Goal: Task Accomplishment & Management: Manage account settings

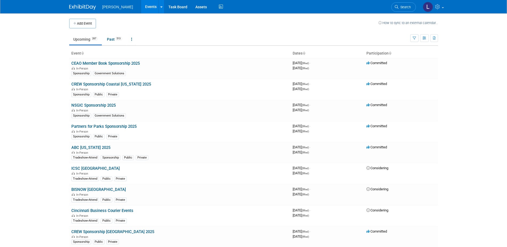
scroll to position [3254, 0]
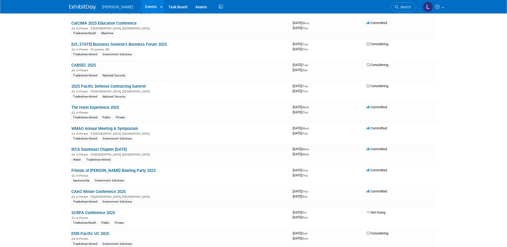
drag, startPoint x: 120, startPoint y: 124, endPoint x: 221, endPoint y: 138, distance: 101.3
click at [120, 126] on link "WMAO Annual Meeting & Symposium" at bounding box center [104, 128] width 67 height 5
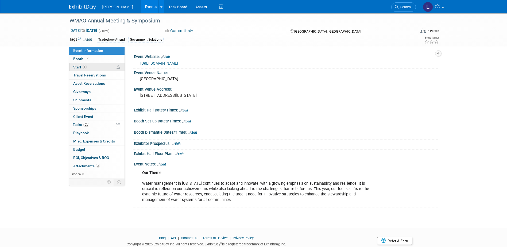
click at [83, 69] on span "Staff 1" at bounding box center [79, 67] width 13 height 4
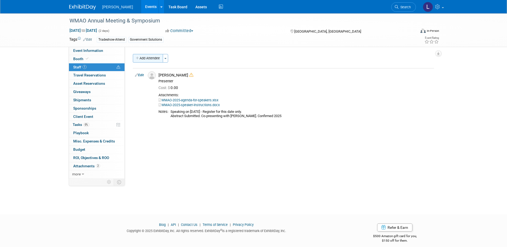
click at [155, 57] on button "Add Attendee" at bounding box center [148, 58] width 30 height 9
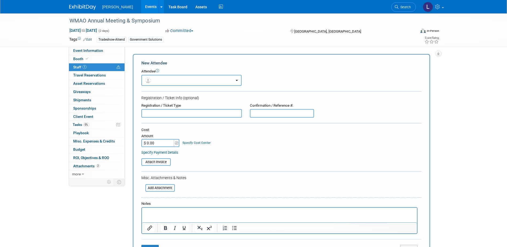
click at [183, 76] on button "button" at bounding box center [191, 80] width 100 height 11
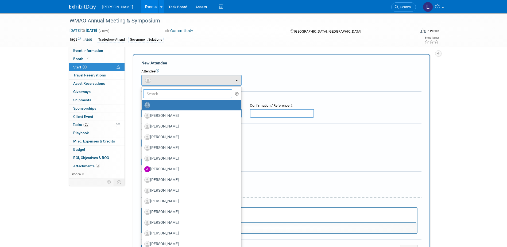
click at [182, 91] on input "text" at bounding box center [187, 93] width 89 height 9
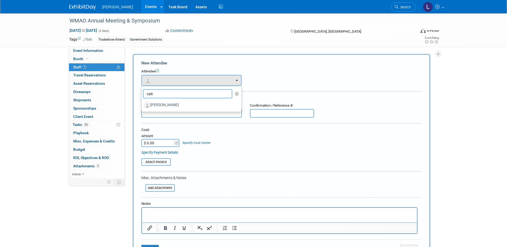
type input "cait"
click at [174, 103] on label "[PERSON_NAME]" at bounding box center [190, 105] width 92 height 9
click at [142, 103] on input "[PERSON_NAME]" at bounding box center [140, 104] width 3 height 3
select select "b6cc25e7-57ae-48ad-a480-9d49212c5bf2"
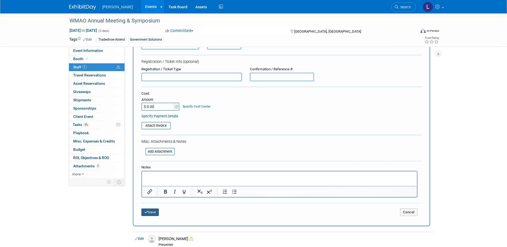
click at [154, 215] on button "Save" at bounding box center [150, 211] width 18 height 7
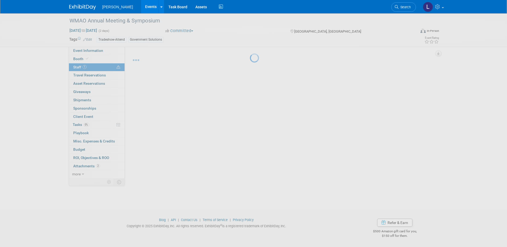
scroll to position [5, 0]
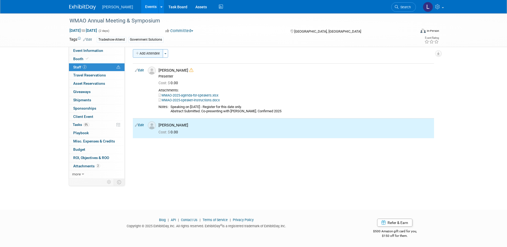
click at [137, 54] on icon "button" at bounding box center [138, 53] width 4 height 3
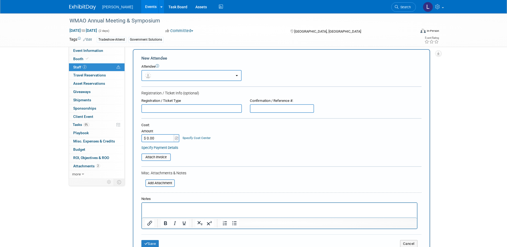
click at [157, 77] on button "button" at bounding box center [191, 75] width 100 height 11
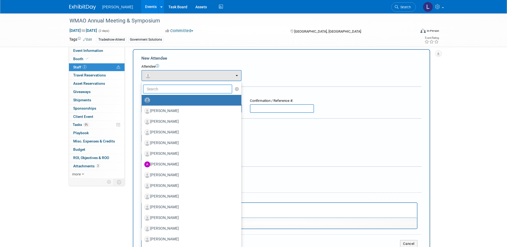
drag, startPoint x: 160, startPoint y: 92, endPoint x: 156, endPoint y: 92, distance: 3.7
click at [156, 81] on ul "Aaron Smith Aaron Lane Aaron Morris Aaron Justice Aaron Fellhauer (me)" at bounding box center [191, 188] width 100 height 214
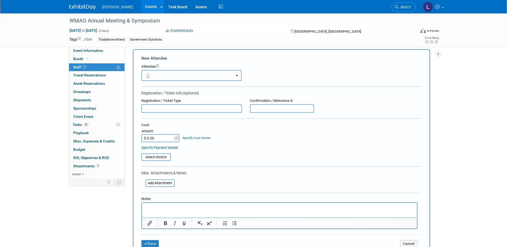
click at [157, 78] on button "button" at bounding box center [191, 75] width 100 height 11
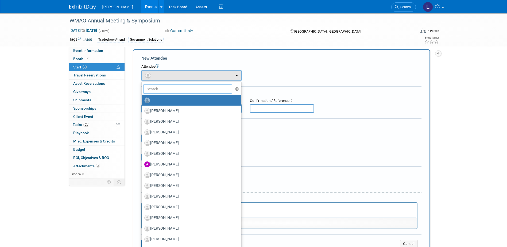
click at [160, 89] on input "text" at bounding box center [187, 88] width 89 height 9
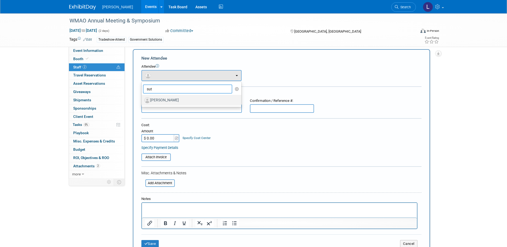
type input "sut"
click at [167, 101] on label "[PERSON_NAME]" at bounding box center [190, 100] width 92 height 9
click at [142, 101] on input "[PERSON_NAME]" at bounding box center [140, 99] width 3 height 3
select select "7b7984c3-f922-474c-982a-9d3162708f6a"
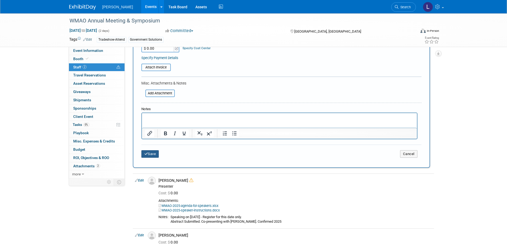
drag, startPoint x: 153, startPoint y: 151, endPoint x: 156, endPoint y: 155, distance: 4.8
click at [153, 151] on button "Save" at bounding box center [150, 153] width 18 height 7
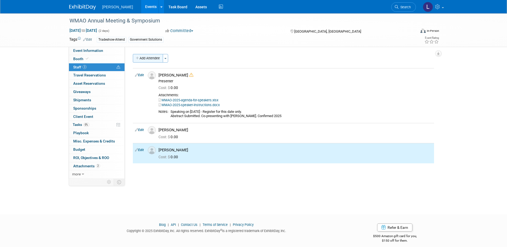
click at [148, 58] on button "Add Attendee" at bounding box center [148, 58] width 30 height 9
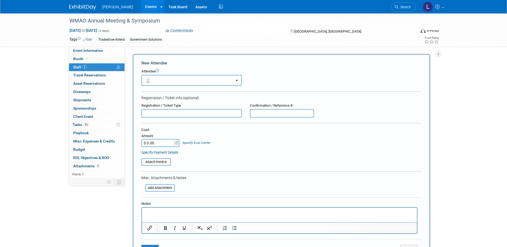
click at [159, 83] on button "button" at bounding box center [191, 80] width 100 height 11
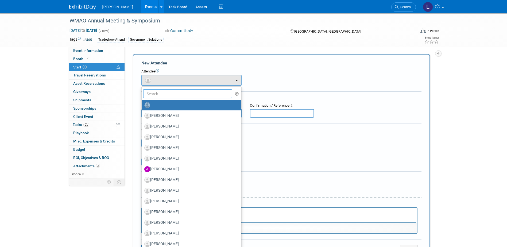
click at [164, 98] on input "text" at bounding box center [187, 93] width 89 height 9
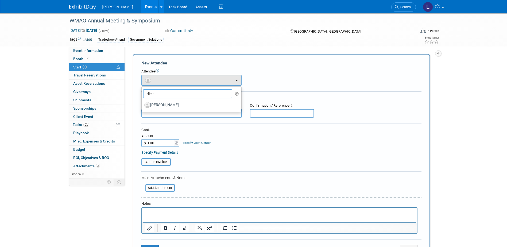
type input "dice"
click at [171, 101] on label "[PERSON_NAME]" at bounding box center [190, 105] width 92 height 9
click at [142, 103] on input "[PERSON_NAME]" at bounding box center [140, 104] width 3 height 3
select select "8c34b92d-6d86-4343-aa15-e8434b318d26"
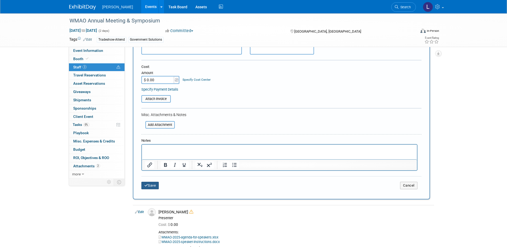
click at [157, 185] on button "Save" at bounding box center [150, 185] width 18 height 7
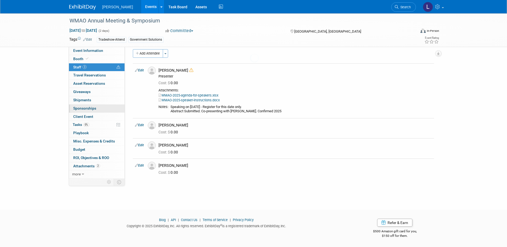
scroll to position [5, 0]
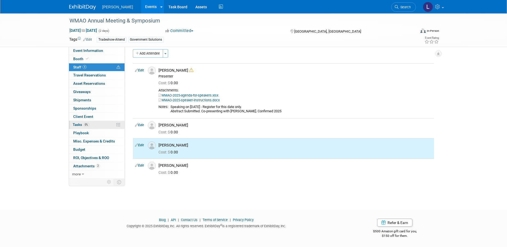
click at [95, 125] on link "0% Tasks 0%" at bounding box center [97, 125] width 56 height 8
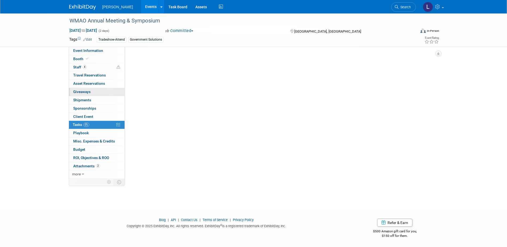
scroll to position [0, 0]
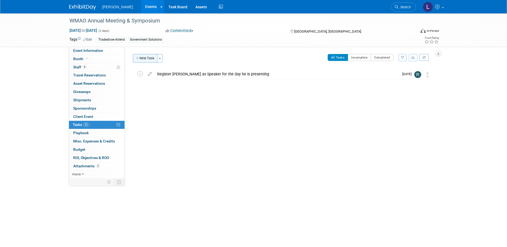
click at [144, 59] on button "New Task" at bounding box center [145, 58] width 25 height 9
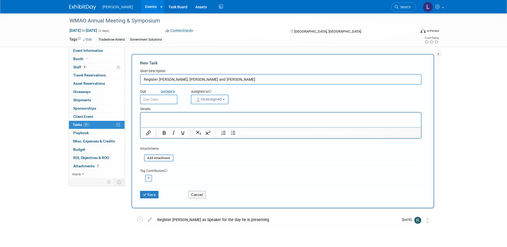
type input "Register David, Caitlin and Rachel"
click at [153, 105] on div "Details" at bounding box center [280, 108] width 281 height 8
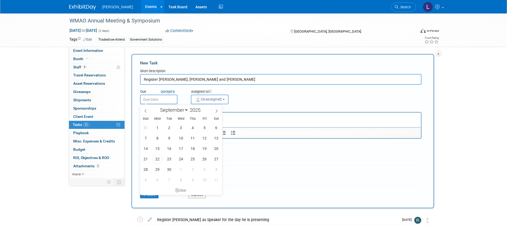
click at [154, 103] on input "text" at bounding box center [158, 100] width 37 height 10
click at [199, 160] on span "26" at bounding box center [204, 159] width 10 height 10
type input "Sep 26, 2025"
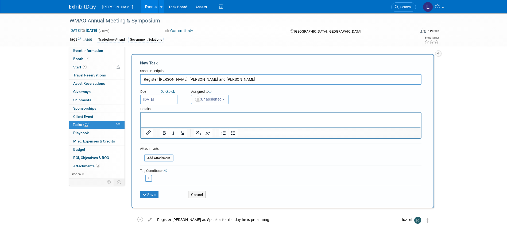
click at [220, 98] on span "Unassigned" at bounding box center [207, 99] width 27 height 4
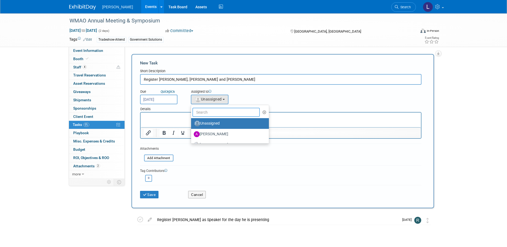
click at [215, 115] on input "text" at bounding box center [226, 112] width 68 height 9
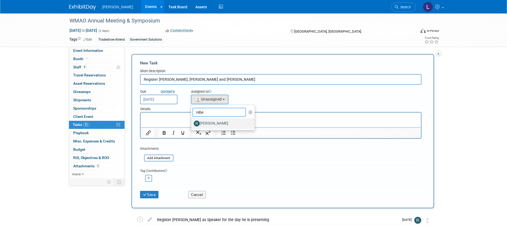
type input "rebe"
click at [215, 124] on label "[PERSON_NAME]" at bounding box center [222, 123] width 56 height 9
click at [192, 124] on input "[PERSON_NAME]" at bounding box center [189, 122] width 3 height 3
select select "844a177d-a181-44ff-a72a-5731d68e4351"
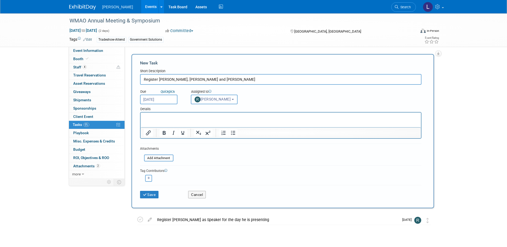
click at [148, 179] on button "button" at bounding box center [148, 178] width 7 height 7
select select
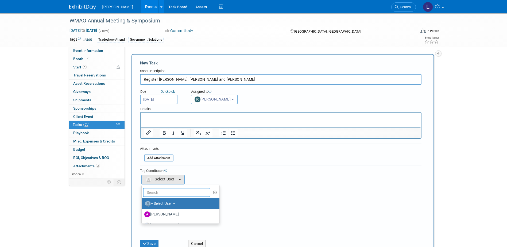
click at [156, 193] on input "text" at bounding box center [177, 192] width 68 height 9
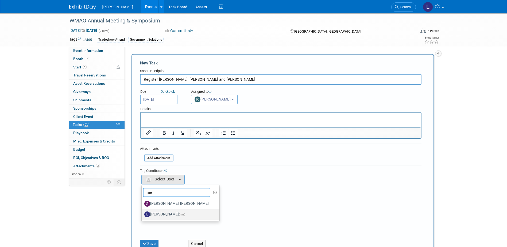
type input "me"
click at [160, 212] on label "Lindsey Wolanczyk (me)" at bounding box center [179, 214] width 70 height 9
click at [142, 212] on input "Lindsey Wolanczyk (me)" at bounding box center [140, 213] width 3 height 3
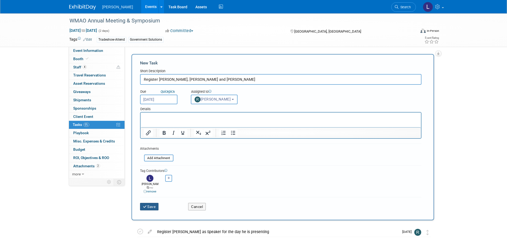
click at [151, 206] on button "Save" at bounding box center [149, 206] width 19 height 7
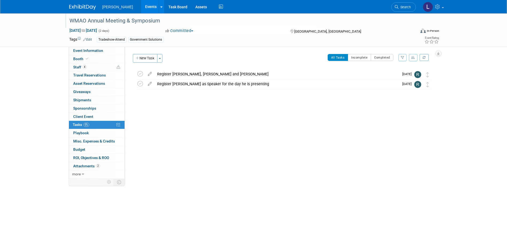
drag, startPoint x: 306, startPoint y: 119, endPoint x: 294, endPoint y: 14, distance: 105.1
click at [306, 119] on div "Event Website: Edit https://wmao.org/content.aspx?page_id=22&club_id=259593&mod…" at bounding box center [281, 113] width 313 height 132
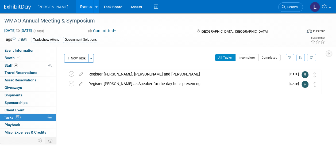
click at [76, 9] on link "Events" at bounding box center [85, 6] width 19 height 13
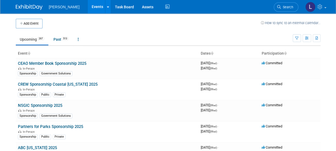
scroll to position [3545, 0]
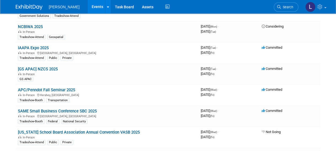
click at [95, 108] on link "SAME Small Business Conference SBC 2025" at bounding box center [57, 110] width 79 height 5
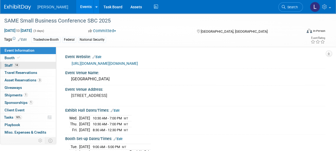
click at [29, 63] on link "14 Staff 14" at bounding box center [28, 65] width 56 height 7
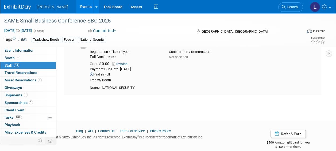
scroll to position [759, 0]
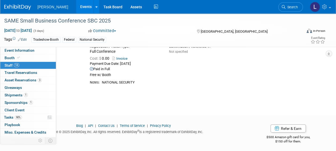
click at [22, 65] on link "14 Staff 14" at bounding box center [28, 65] width 56 height 7
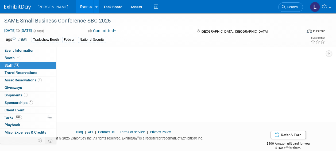
scroll to position [0, 0]
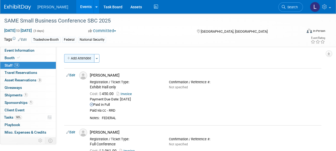
click at [79, 60] on button "Add Attendee" at bounding box center [79, 58] width 30 height 9
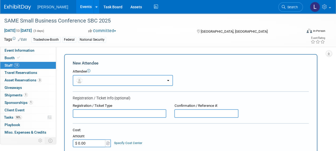
click at [98, 77] on button "button" at bounding box center [123, 80] width 100 height 11
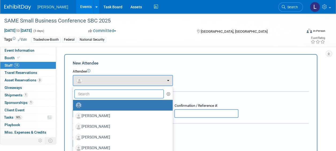
click at [104, 91] on input "text" at bounding box center [118, 93] width 89 height 9
type input "johnson"
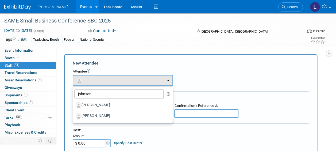
click at [205, 77] on div "Attendee <img src="[URL][DOMAIN_NAME]" style="width: 22px; height: 22px; border…" at bounding box center [191, 77] width 236 height 17
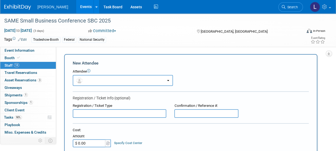
scroll to position [134, 0]
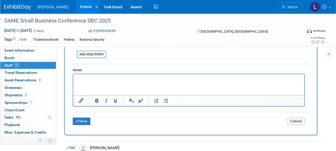
click at [127, 78] on p "Rich Text Area. Press ALT-0 for help." at bounding box center [188, 78] width 225 height 5
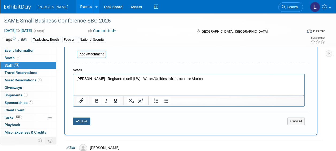
click at [81, 123] on button "Save" at bounding box center [82, 120] width 18 height 7
